Goal: Transaction & Acquisition: Purchase product/service

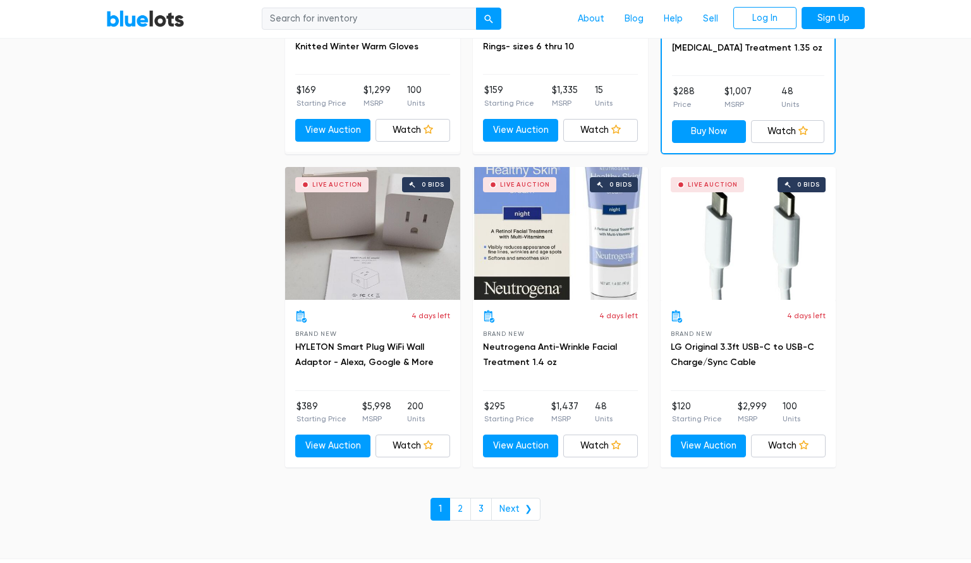
scroll to position [5310, 0]
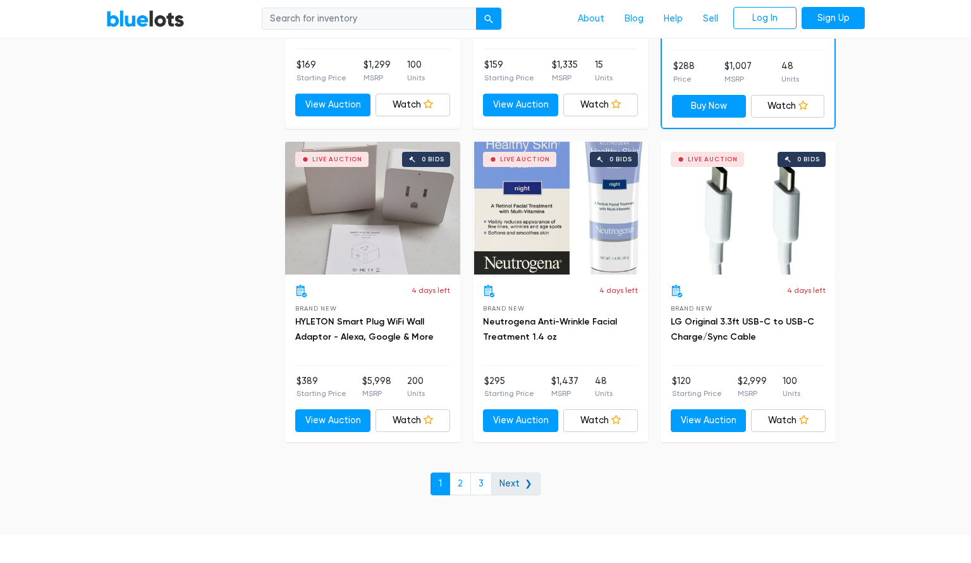
click at [526, 473] on link "Next ❯" at bounding box center [515, 483] width 49 height 23
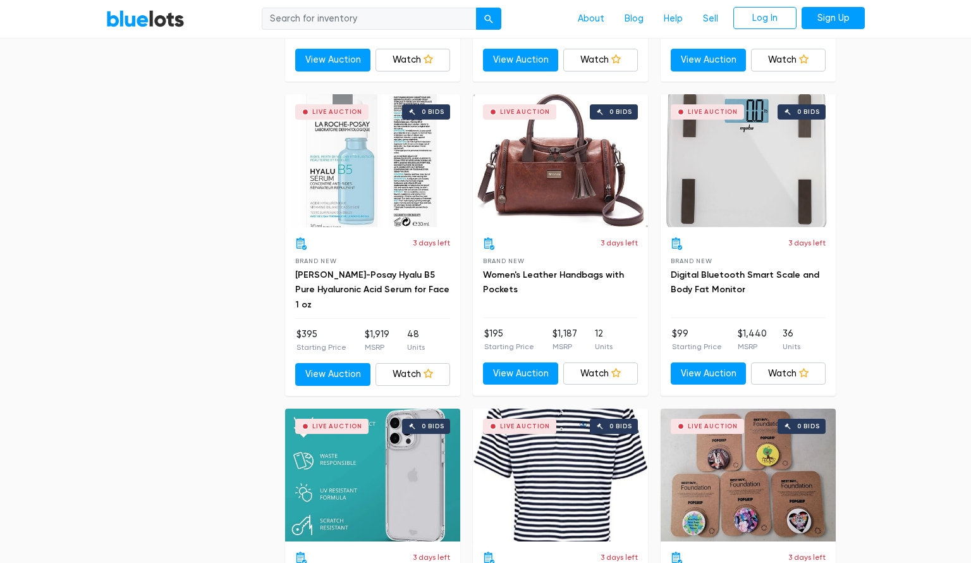
scroll to position [1896, 0]
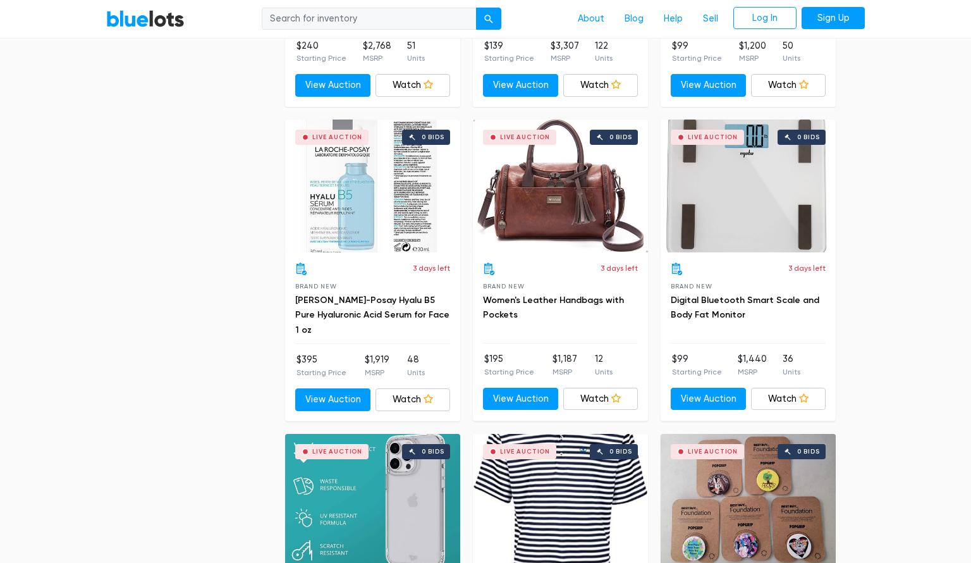
click at [740, 210] on div "Live Auction 0 bids" at bounding box center [748, 185] width 175 height 133
click at [337, 394] on link "View Auction" at bounding box center [332, 399] width 75 height 23
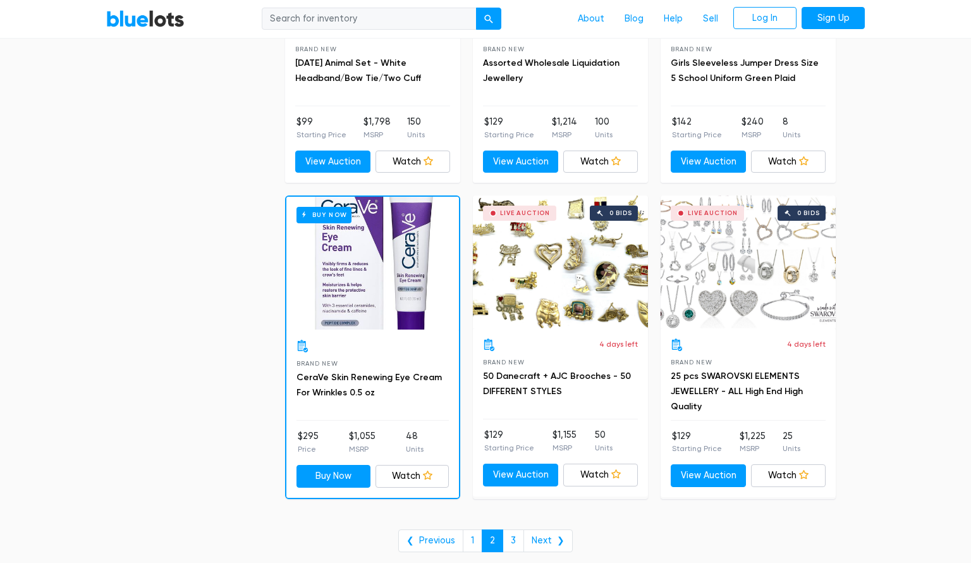
scroll to position [4956, 0]
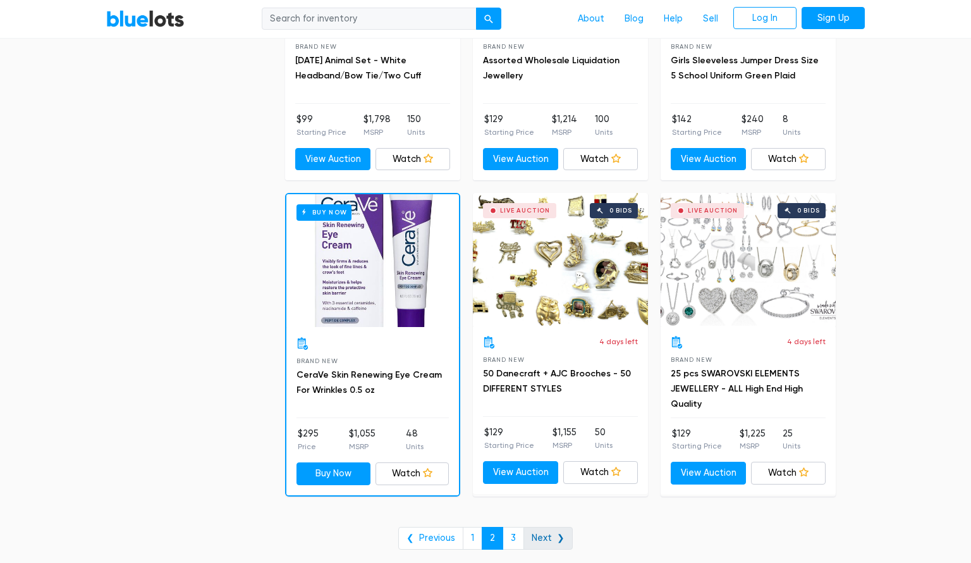
click at [546, 532] on link "Next ❯" at bounding box center [547, 538] width 49 height 23
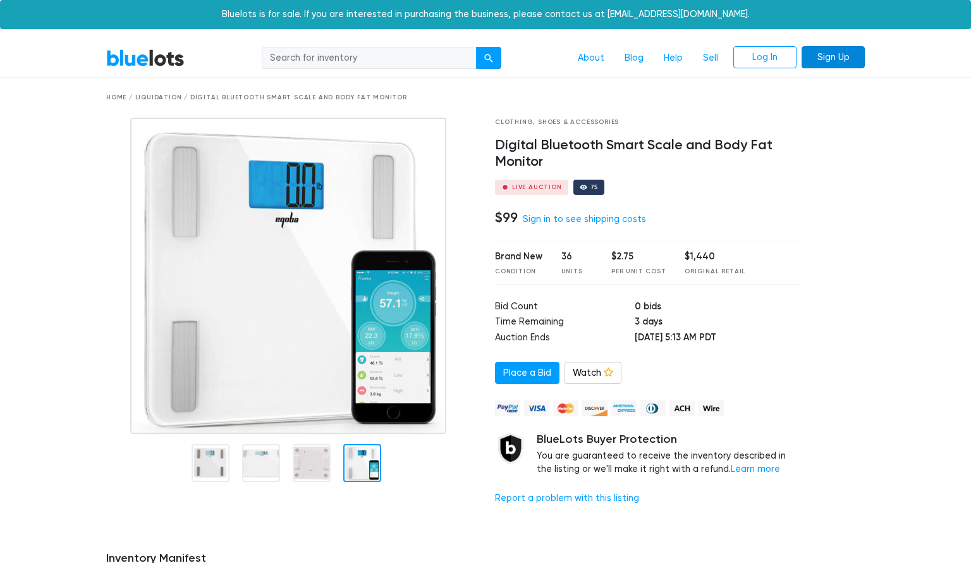
click at [818, 61] on link "Sign Up" at bounding box center [832, 57] width 63 height 23
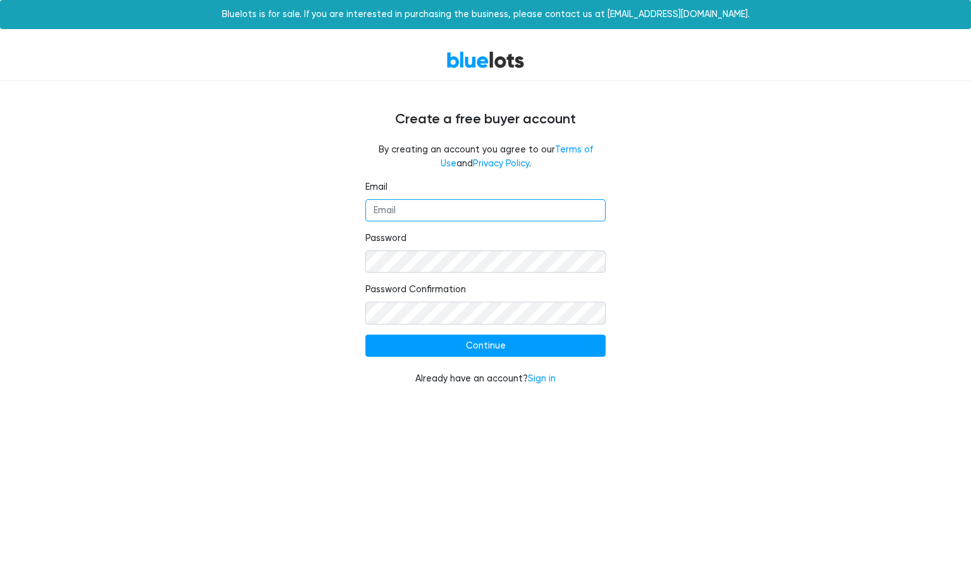
click at [454, 216] on input "Email" at bounding box center [485, 210] width 240 height 23
type input "dherring6119@gmail.com"
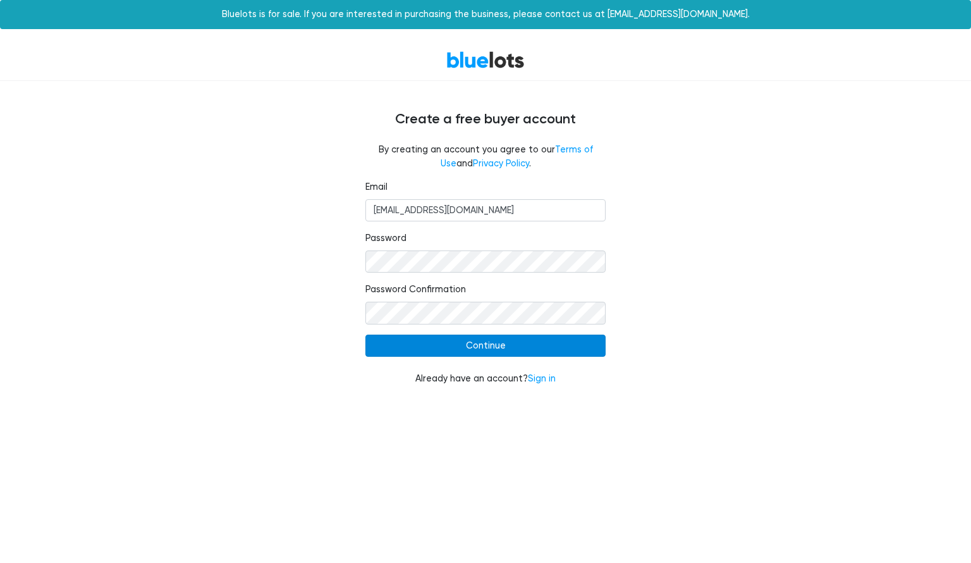
click at [478, 351] on input "Continue" at bounding box center [485, 345] width 240 height 23
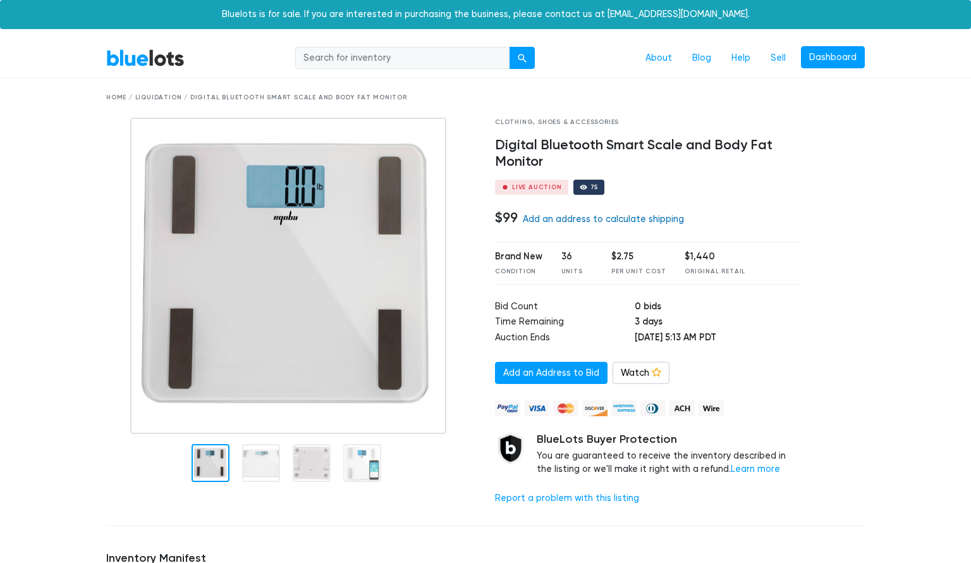
click at [615, 222] on link "Add an address to calculate shipping" at bounding box center [603, 219] width 161 height 11
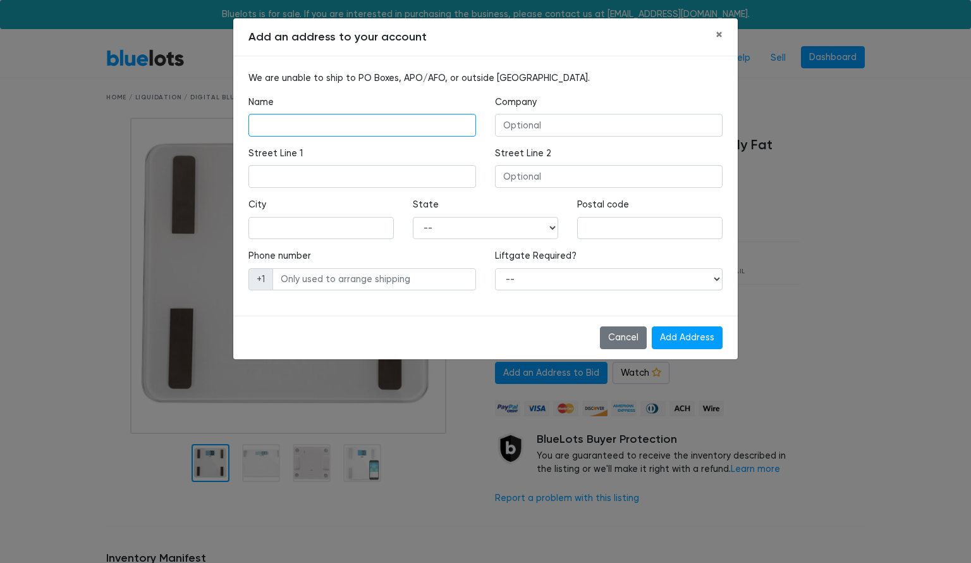
click at [438, 119] on input "text" at bounding box center [362, 125] width 228 height 23
type input "David Herring"
type input "321 Laurens St Sw"
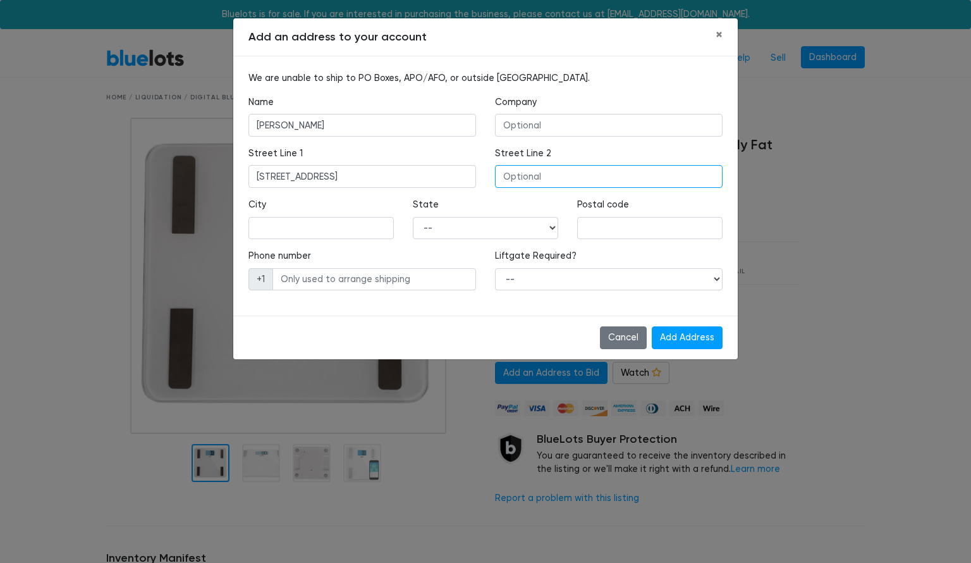
type input "B7"
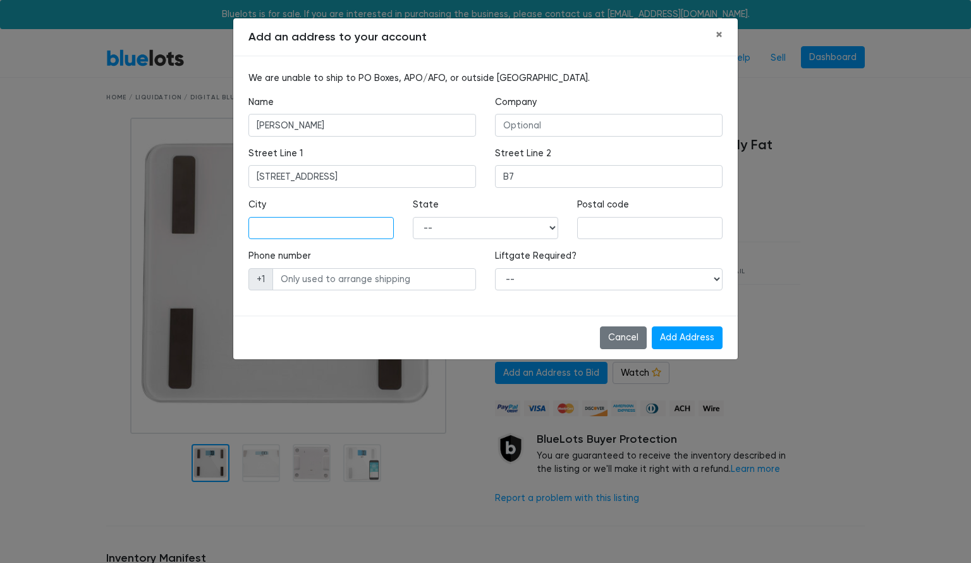
type input "Aiken"
select select "SC"
type input "29801"
type input "8036451355"
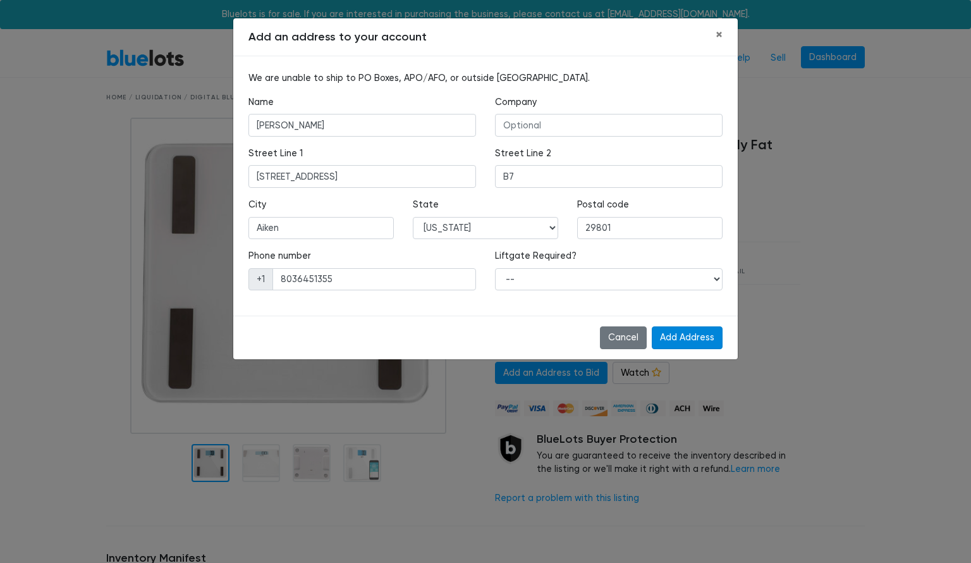
click at [679, 338] on input "Add Address" at bounding box center [687, 337] width 71 height 23
click at [717, 277] on select "-- Yes No" at bounding box center [609, 279] width 228 height 23
select select "0"
click at [495, 268] on select "-- Yes No" at bounding box center [609, 279] width 228 height 23
click at [692, 336] on input "Add Address" at bounding box center [687, 337] width 71 height 23
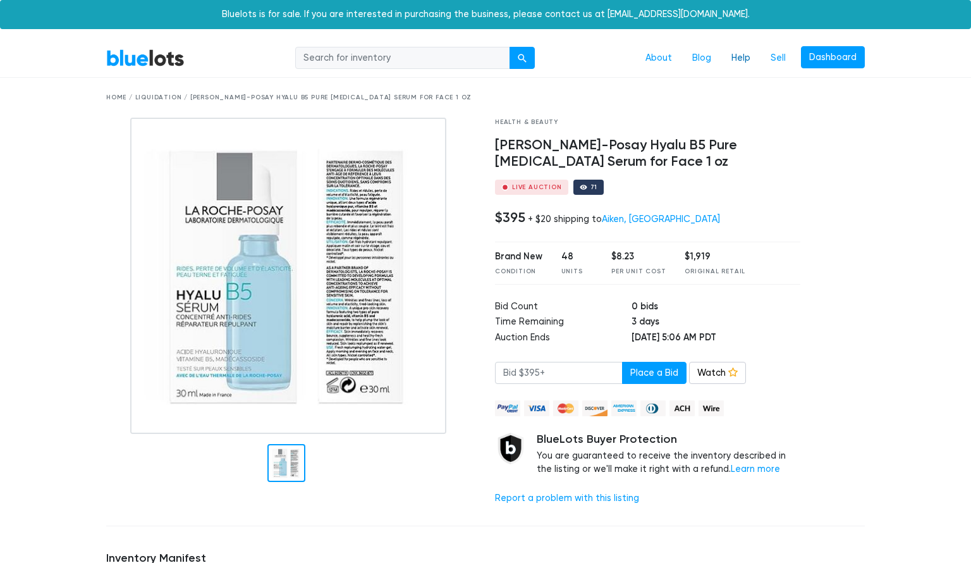
click at [740, 58] on link "Help" at bounding box center [740, 58] width 39 height 24
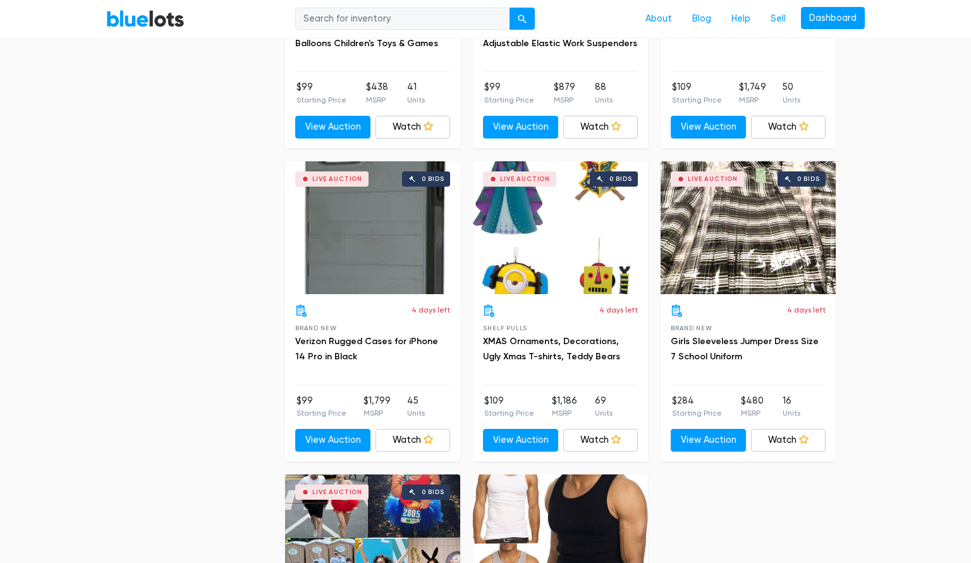
scroll to position [1537, 0]
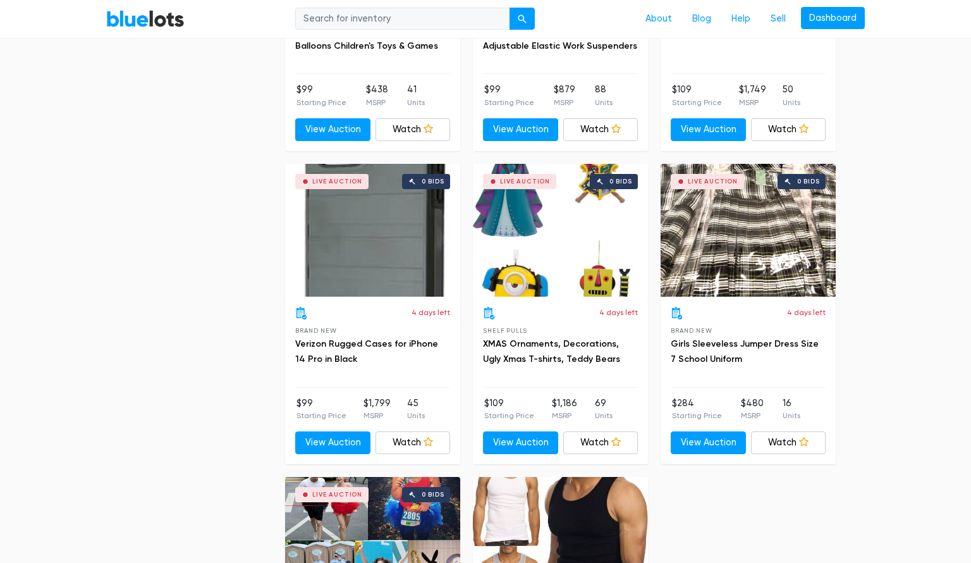
click at [541, 212] on div "Live Auction 0 bids" at bounding box center [560, 230] width 175 height 133
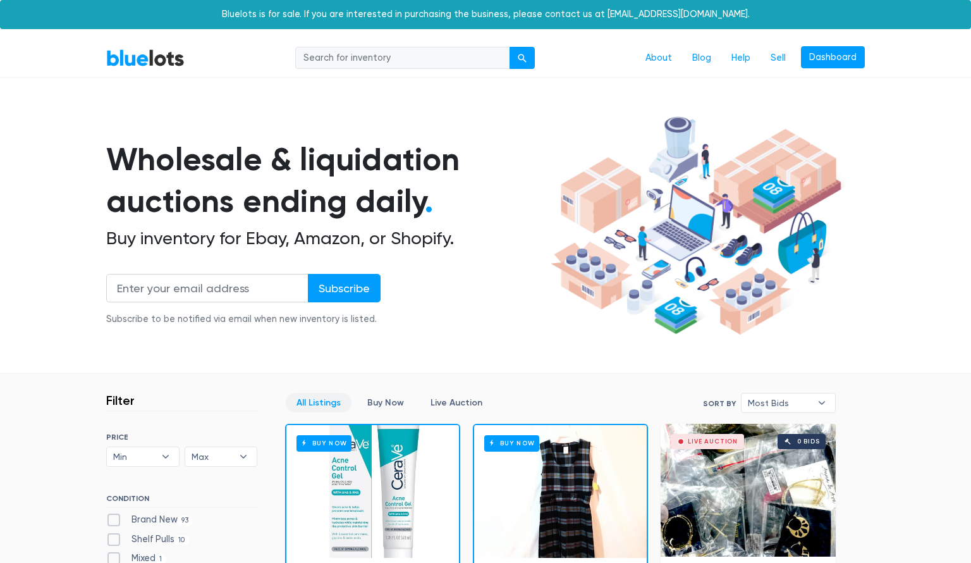
scroll to position [5310, 0]
